Goal: Information Seeking & Learning: Learn about a topic

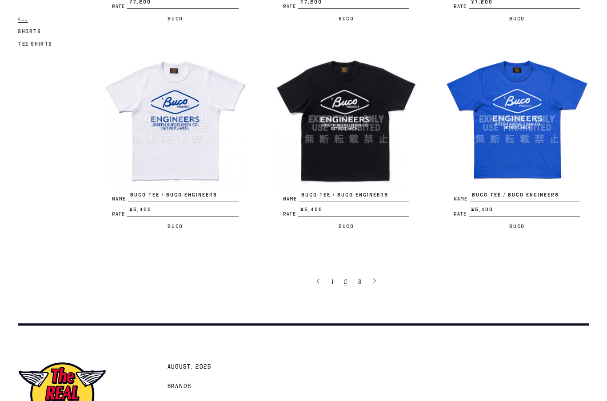
scroll to position [1616, 0]
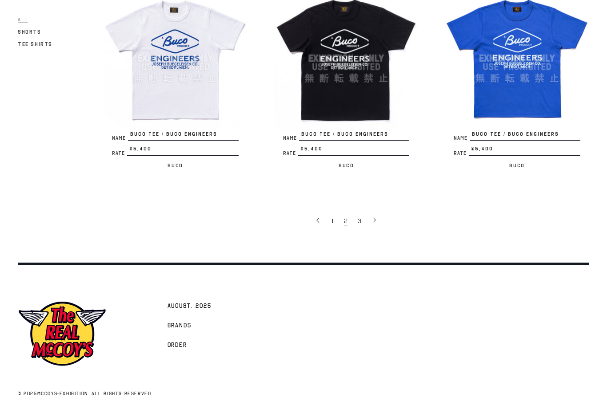
click at [330, 212] on link "1" at bounding box center [333, 221] width 12 height 18
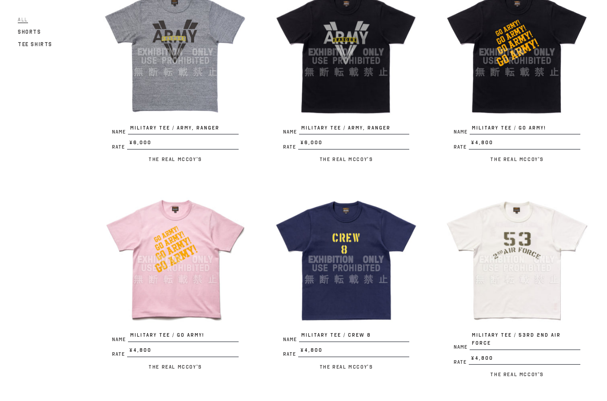
scroll to position [612, 0]
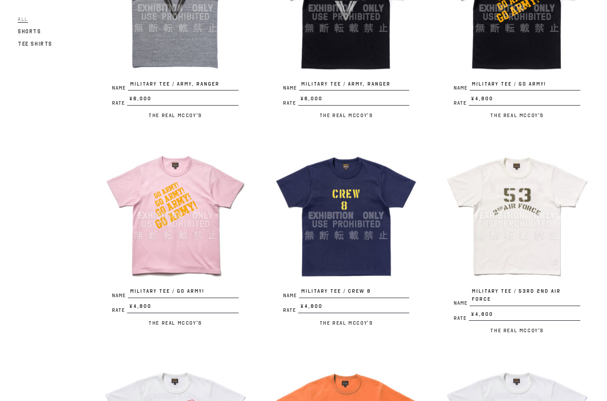
click at [510, 246] on div at bounding box center [516, 216] width 144 height 144
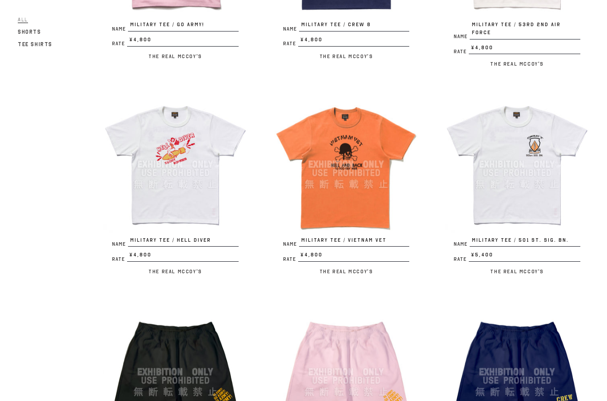
scroll to position [879, 0]
click at [512, 167] on div at bounding box center [516, 165] width 144 height 144
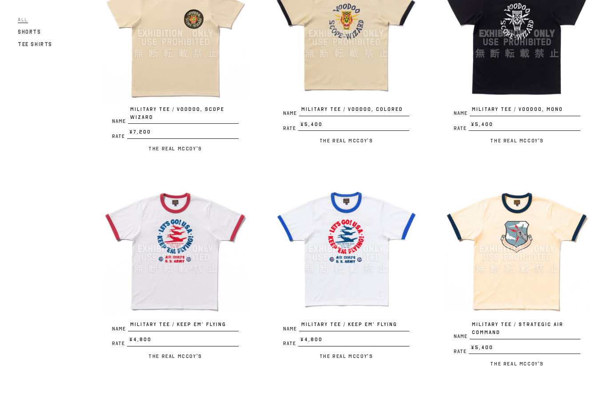
scroll to position [0, 0]
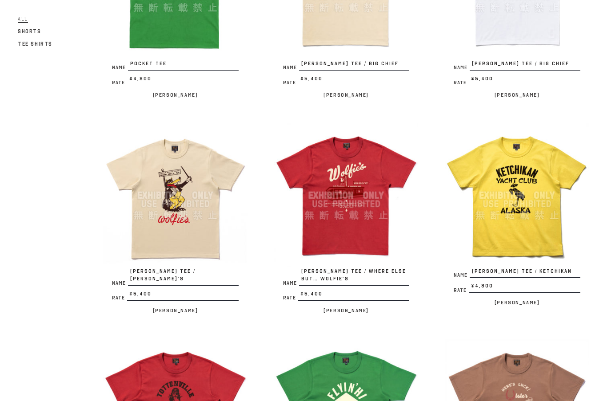
scroll to position [205, 0]
